Goal: Task Accomplishment & Management: Manage account settings

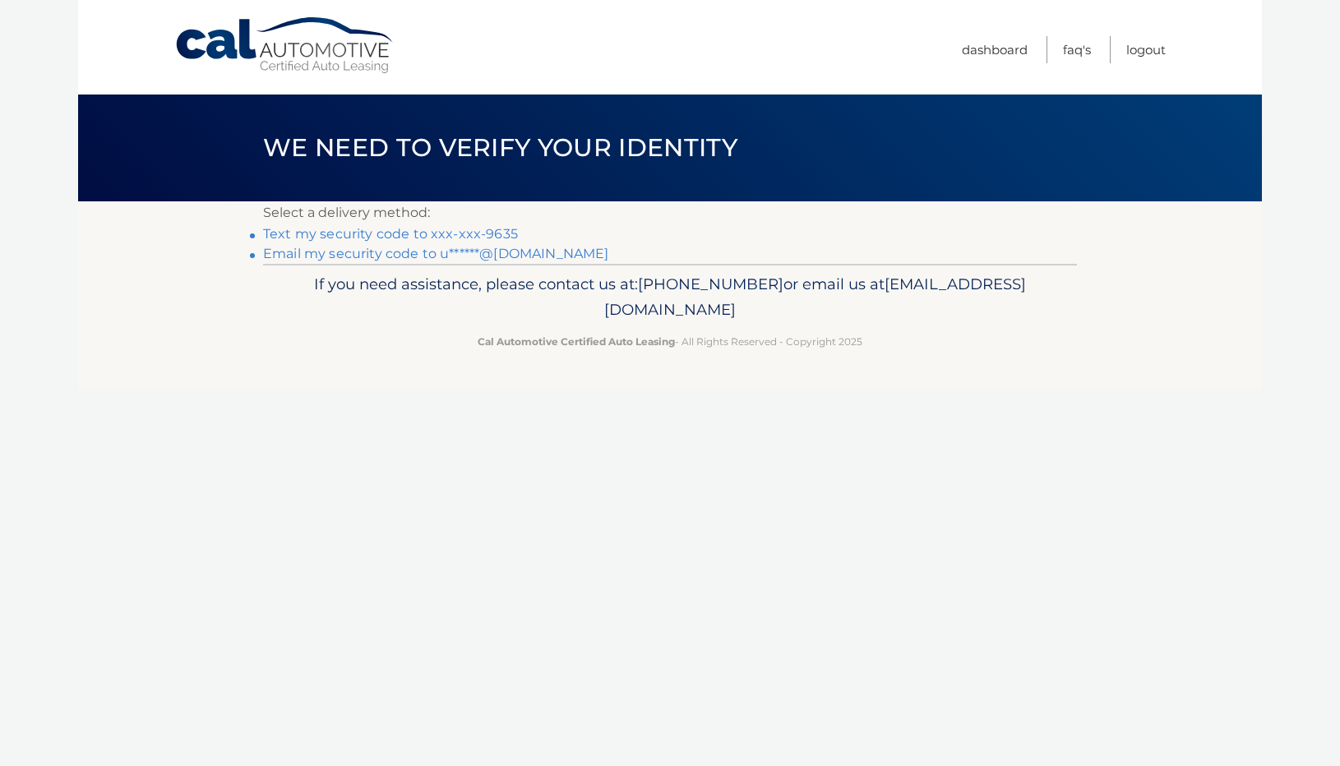
click at [507, 251] on link "Email my security code to u******@[DOMAIN_NAME]" at bounding box center [436, 254] width 346 height 16
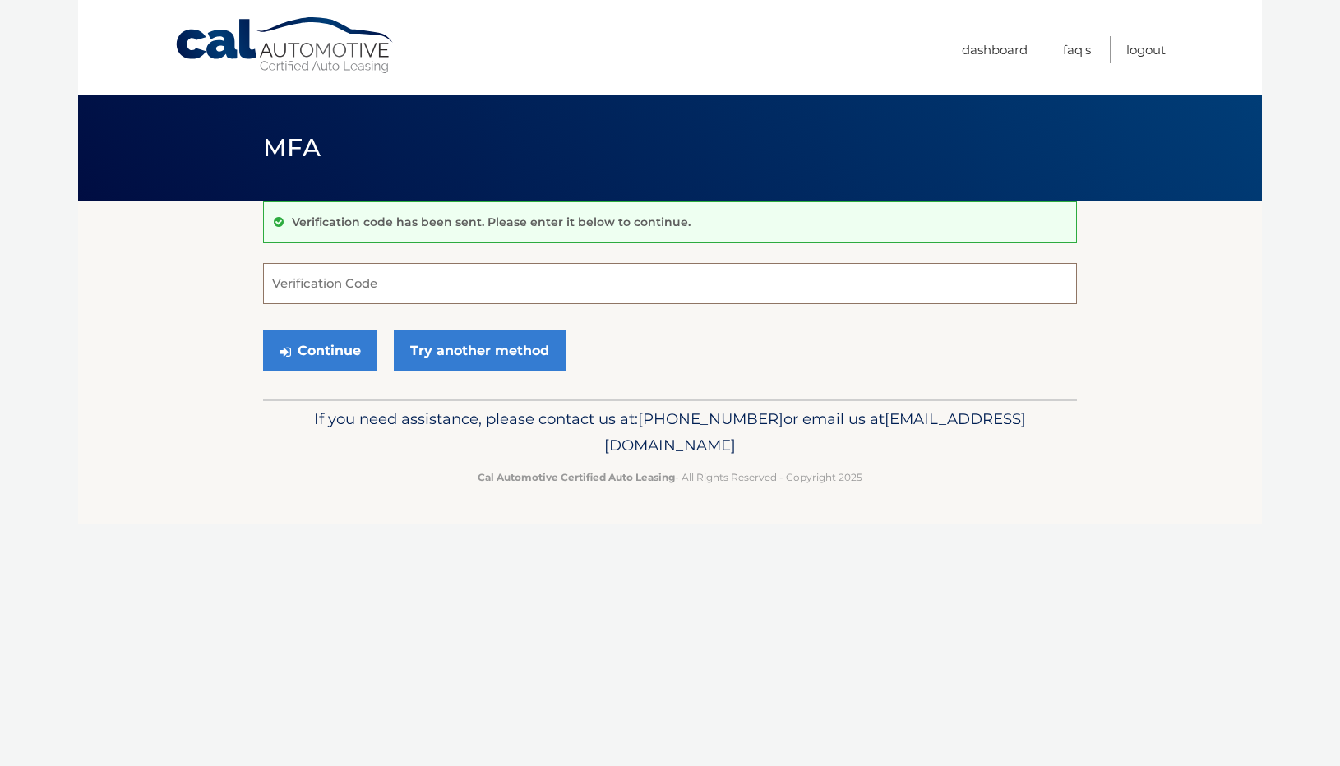
click at [436, 271] on input "Verification Code" at bounding box center [670, 283] width 814 height 41
paste input "179798"
type input "179798"
click at [331, 402] on div "If you need assistance, please contact us at: 609-807-3200 or email us at Custo…" at bounding box center [670, 445] width 814 height 92
click at [322, 361] on button "Continue" at bounding box center [320, 350] width 114 height 41
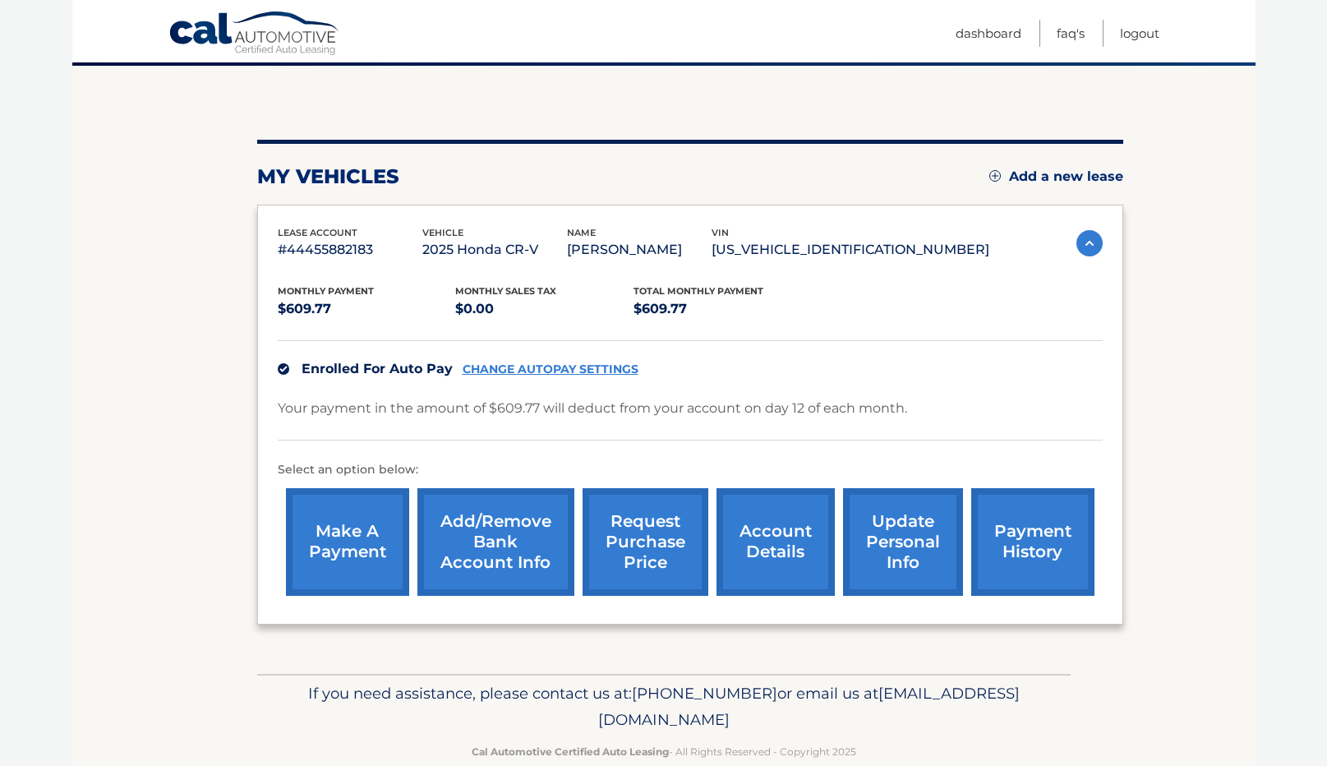
scroll to position [168, 0]
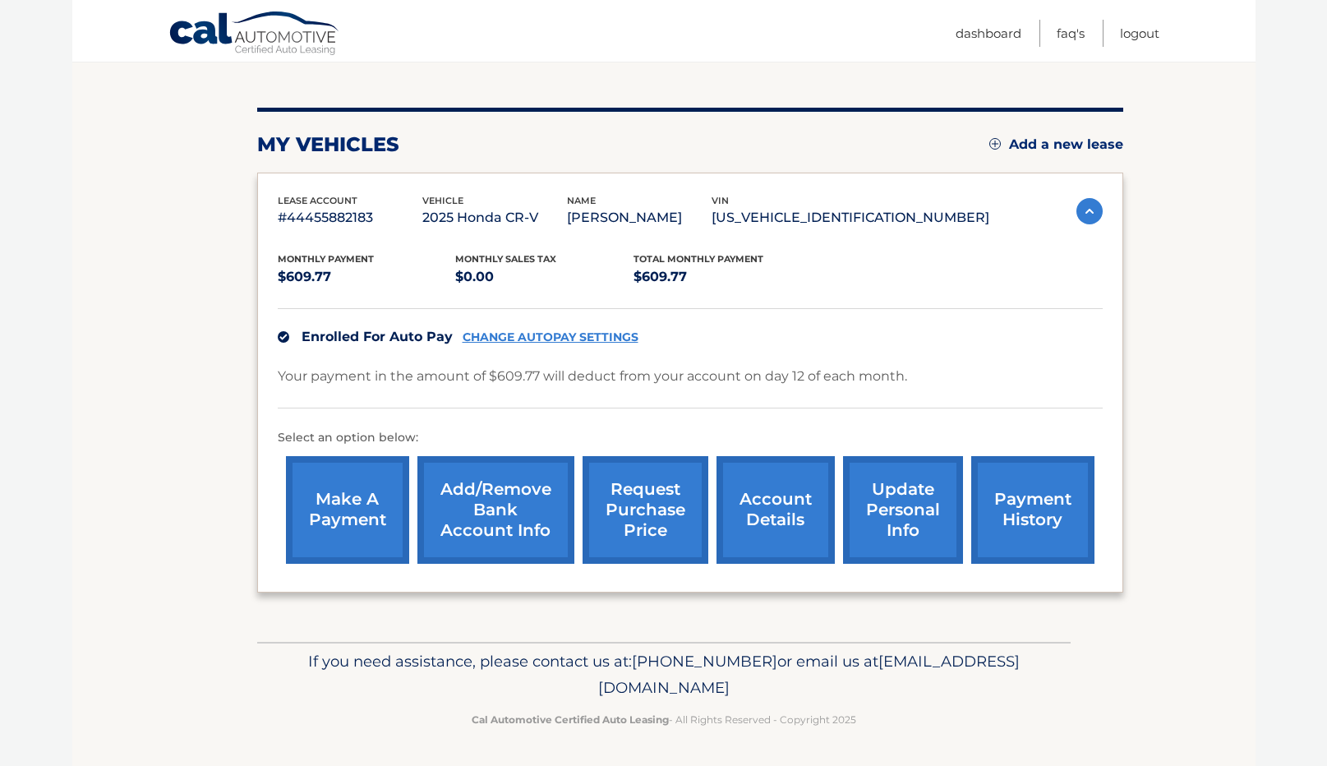
click at [1087, 200] on img at bounding box center [1090, 211] width 26 height 26
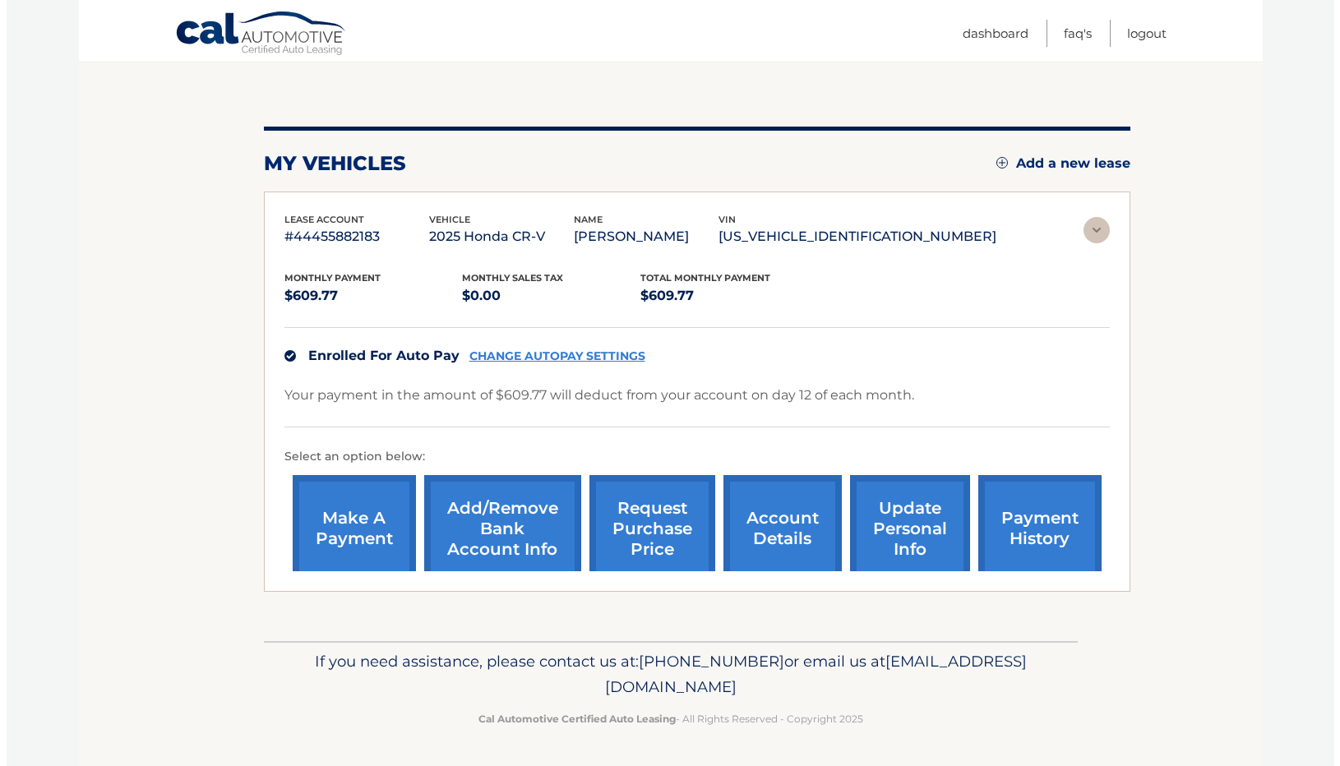
scroll to position [0, 0]
